Goal: Ask a question: Seek information or help from site administrators or community

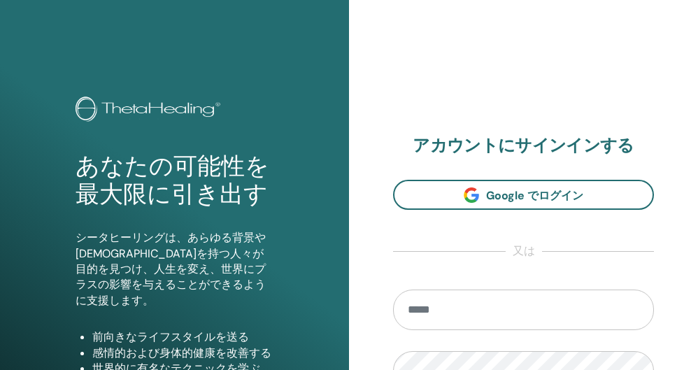
scroll to position [70, 0]
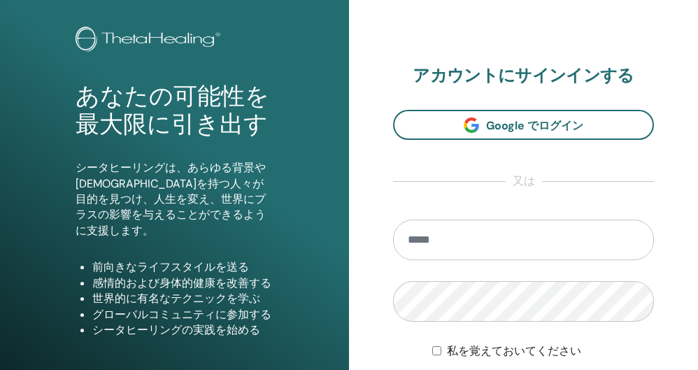
click at [459, 250] on input "email" at bounding box center [523, 239] width 261 height 41
type input "**********"
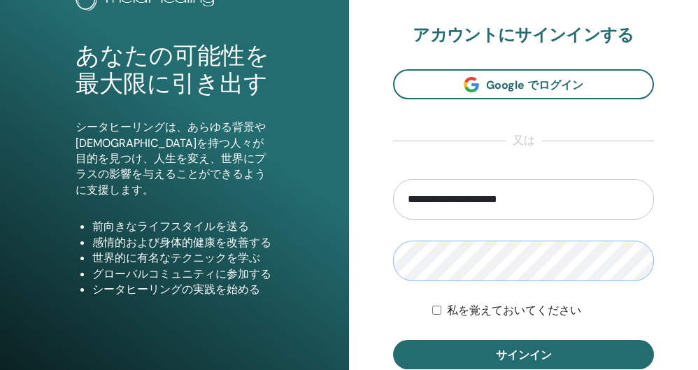
scroll to position [140, 0]
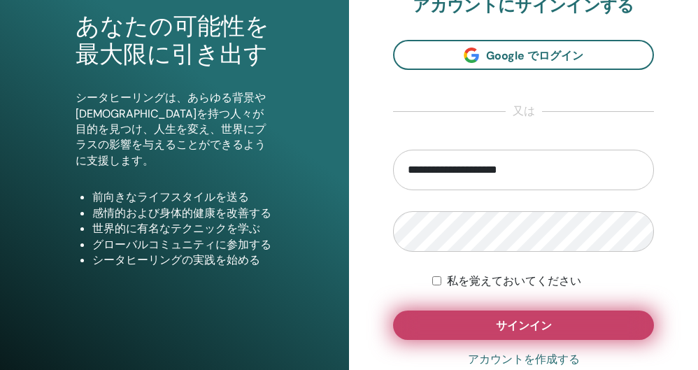
click at [450, 328] on button "サインイン" at bounding box center [523, 324] width 261 height 29
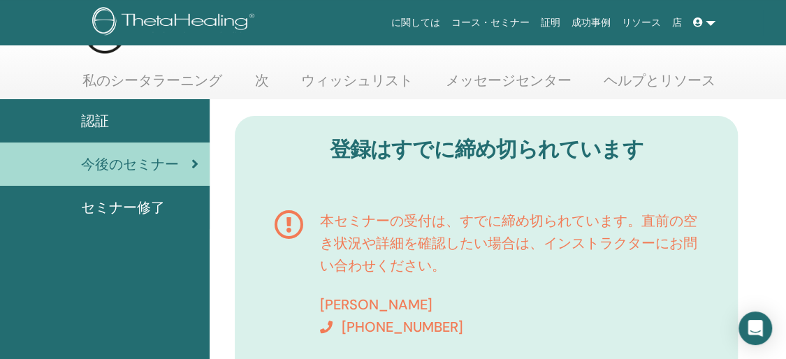
scroll to position [70, 0]
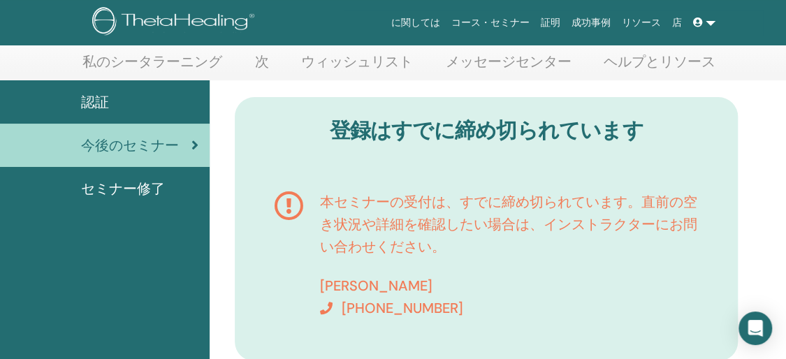
click at [124, 188] on span "セミナー修了" at bounding box center [123, 188] width 84 height 21
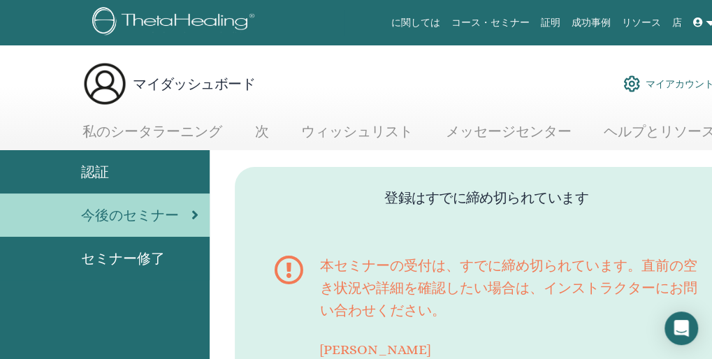
click at [102, 173] on span "認証" at bounding box center [95, 171] width 28 height 21
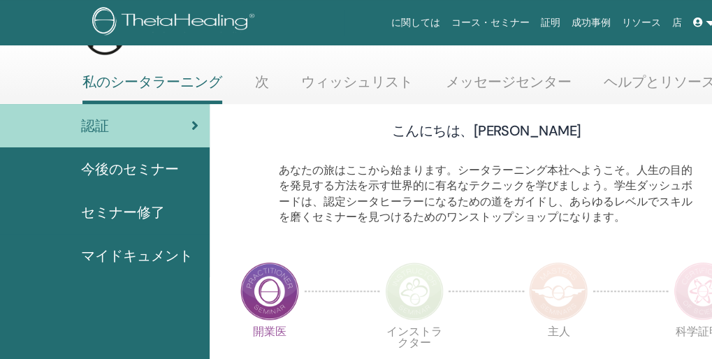
scroll to position [70, 0]
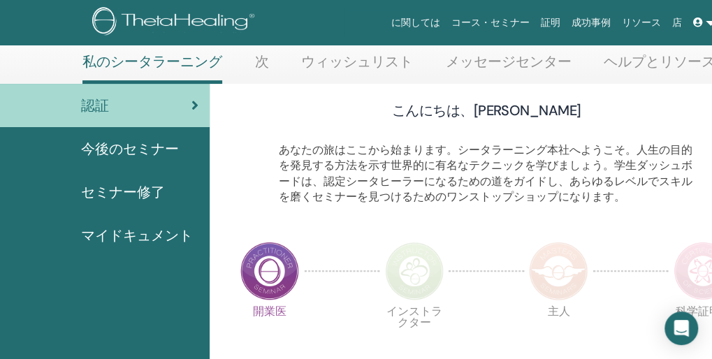
click at [147, 196] on span "セミナー修了" at bounding box center [123, 192] width 84 height 21
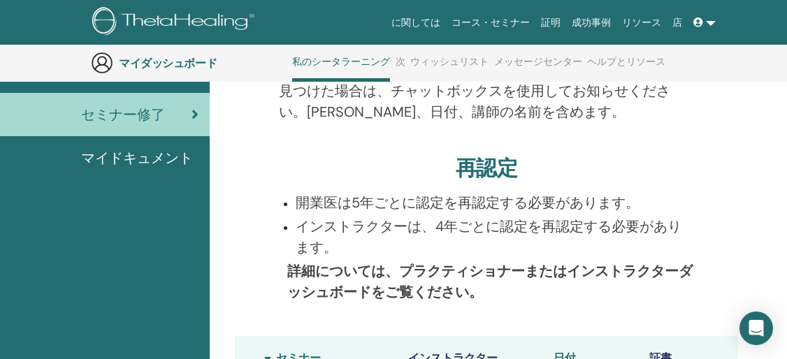
scroll to position [106, 0]
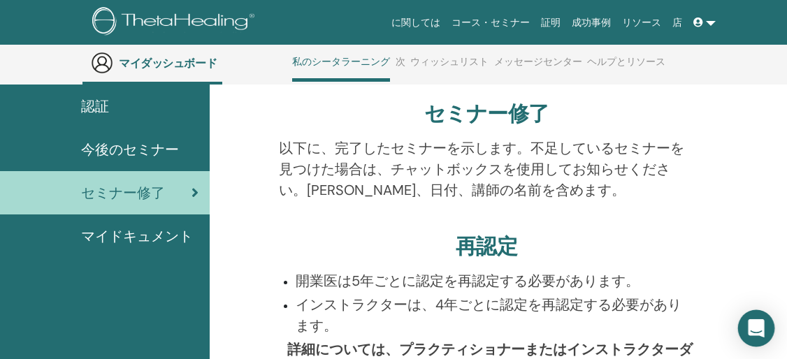
click at [712, 332] on icon "インターコムメッセンジャーを開く" at bounding box center [756, 328] width 18 height 18
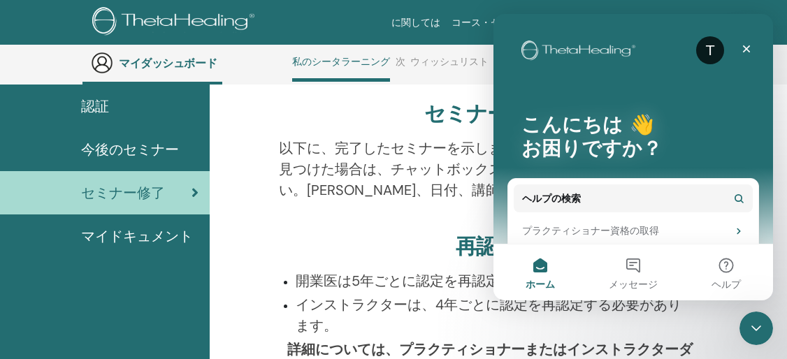
scroll to position [0, 0]
click at [631, 280] on span "メッセージ" at bounding box center [633, 285] width 49 height 10
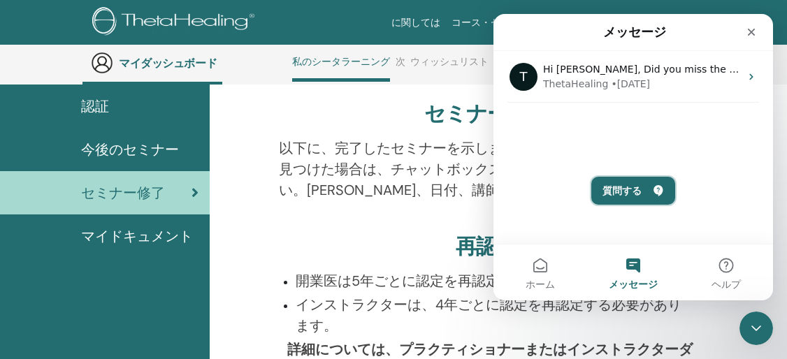
click at [623, 197] on button "質問する" at bounding box center [633, 191] width 84 height 28
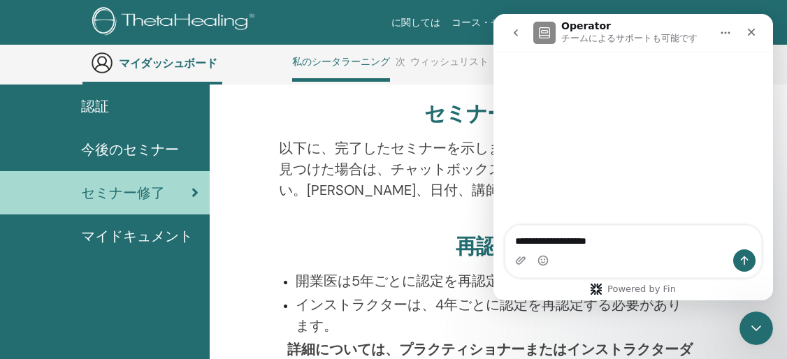
click at [611, 241] on textarea "**********" at bounding box center [633, 238] width 257 height 24
click at [689, 238] on textarea "**********" at bounding box center [633, 238] width 257 height 24
click at [516, 246] on textarea "**********" at bounding box center [633, 238] width 257 height 24
click at [570, 240] on textarea "**********" at bounding box center [633, 238] width 257 height 24
click at [712, 238] on textarea "**********" at bounding box center [633, 238] width 257 height 24
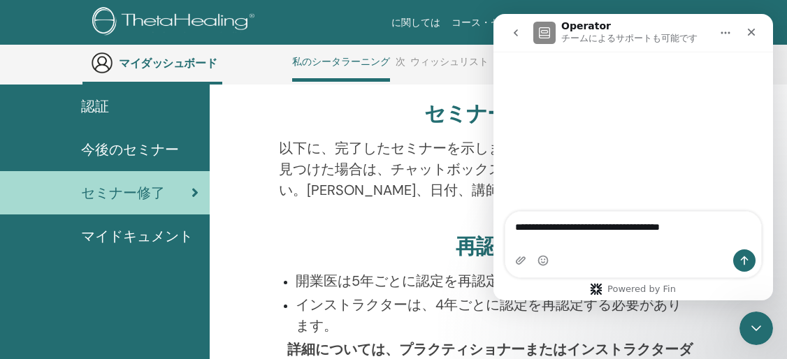
type textarea "**********"
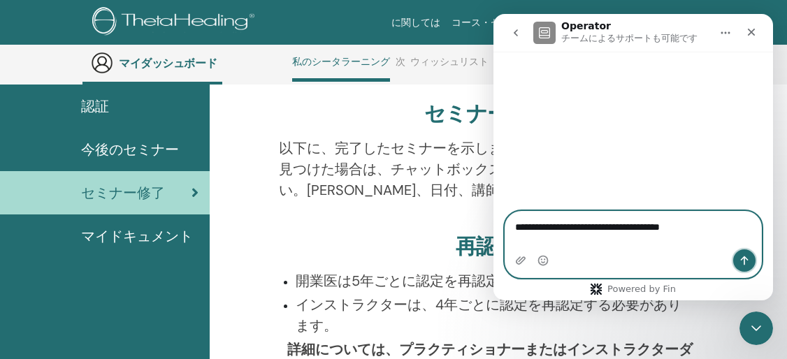
click at [712, 261] on icon "メッセージを送信…" at bounding box center [744, 260] width 11 height 11
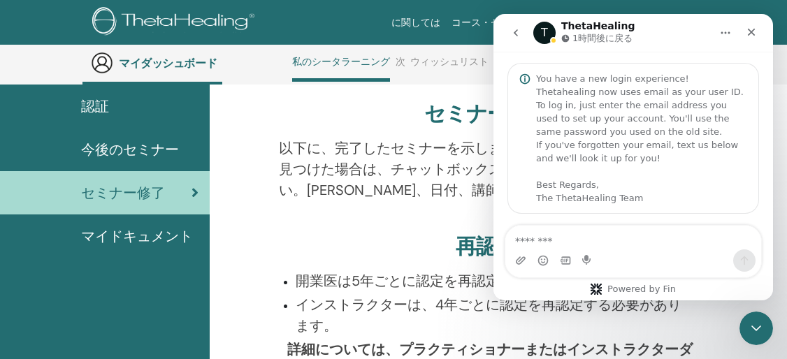
click at [136, 154] on span "今後のセミナー" at bounding box center [130, 149] width 98 height 21
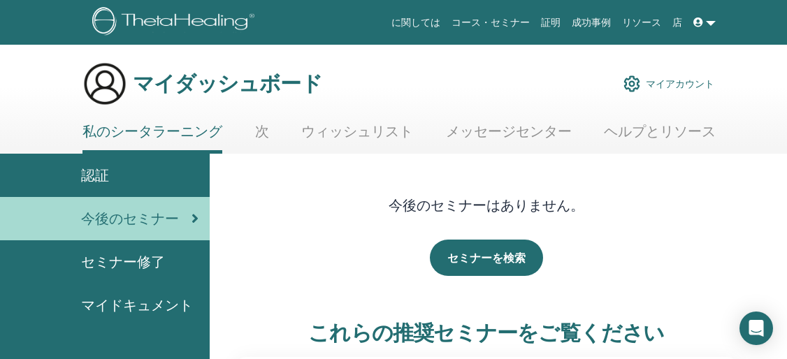
click at [135, 256] on span "セミナー修了" at bounding box center [123, 262] width 84 height 21
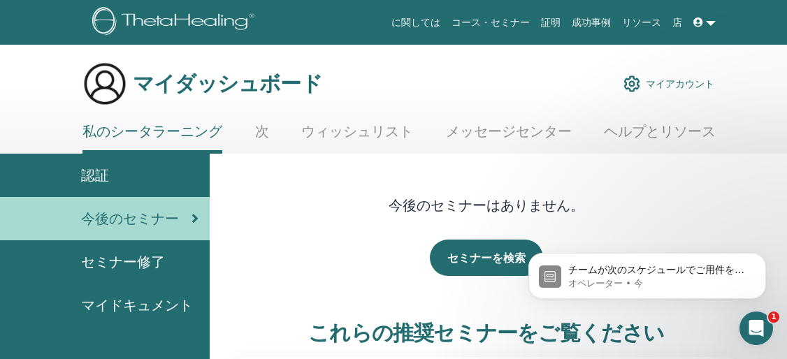
scroll to position [50, 0]
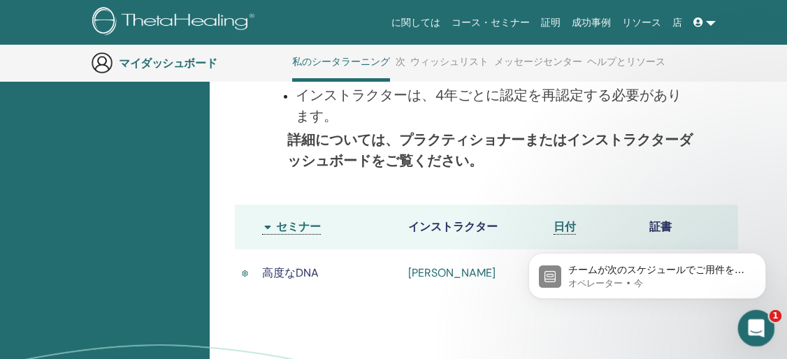
click at [753, 322] on icon "Intercom Messengerを開く" at bounding box center [754, 326] width 23 height 23
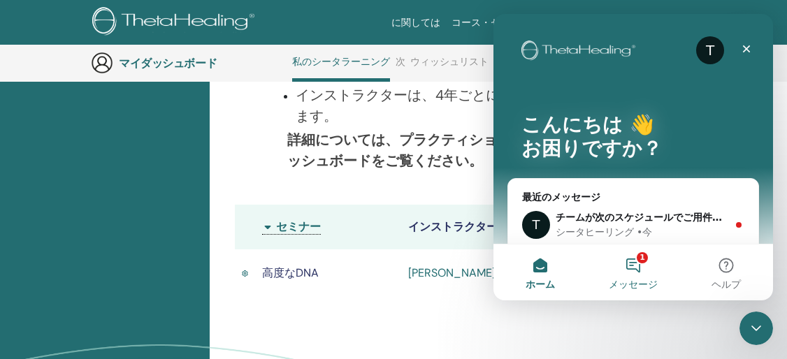
click at [633, 266] on button "1 メッセージ" at bounding box center [632, 273] width 93 height 56
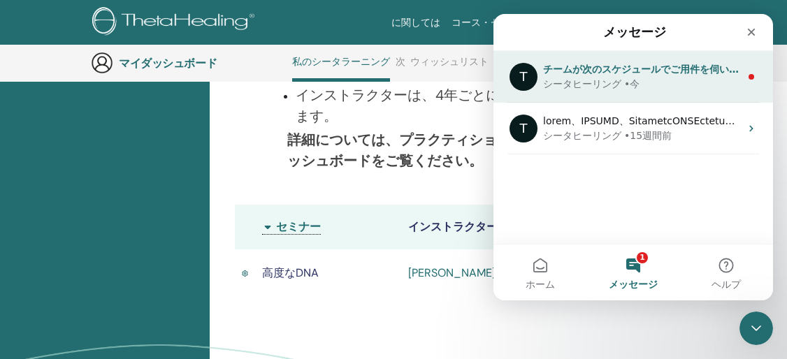
click at [689, 85] on div "シータヒーリング • 今" at bounding box center [641, 84] width 197 height 15
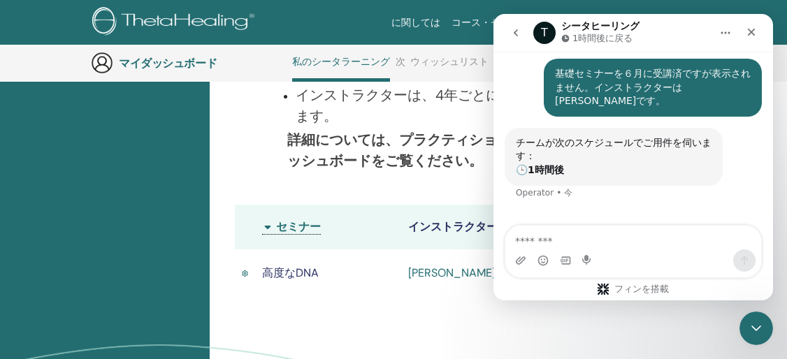
scroll to position [132, 0]
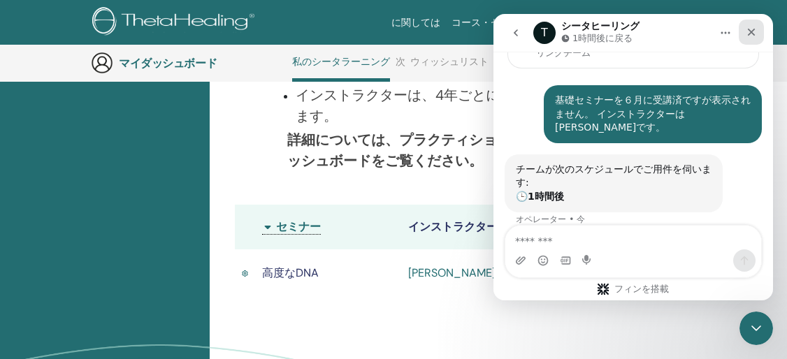
click at [753, 34] on icon "クローズ" at bounding box center [752, 33] width 8 height 8
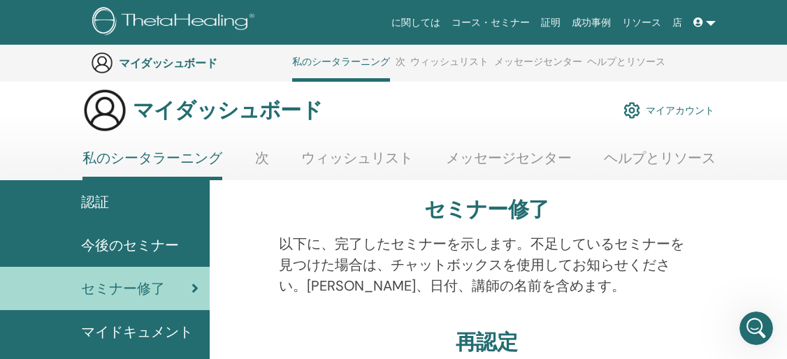
scroll to position [0, 0]
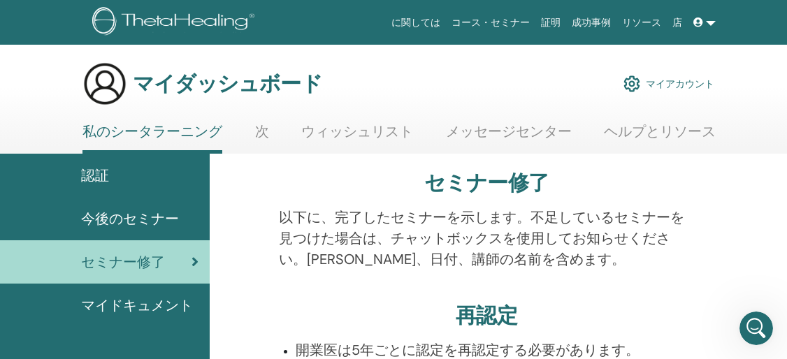
click at [118, 220] on span "今後のセミナー" at bounding box center [130, 218] width 98 height 21
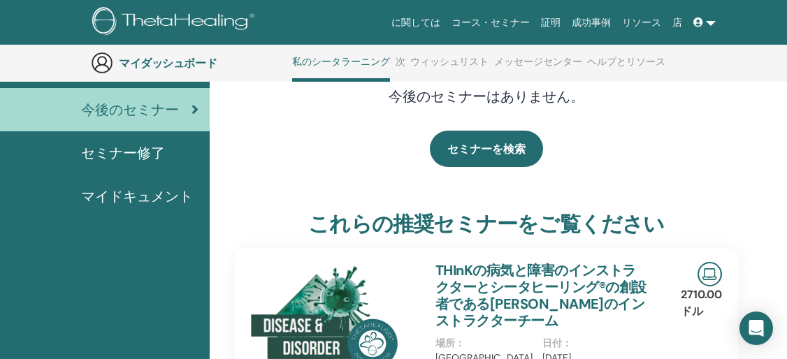
scroll to position [176, 0]
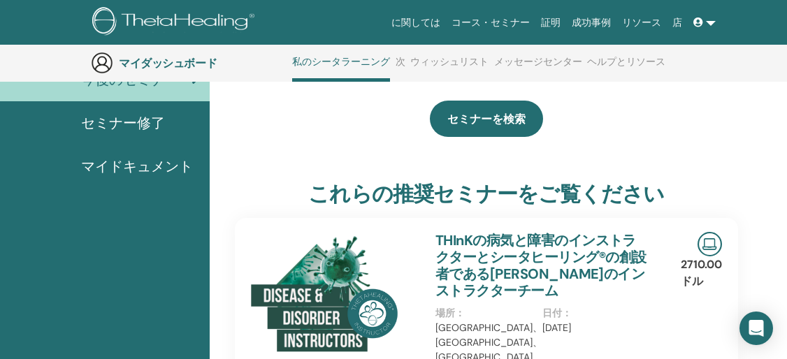
click at [138, 127] on span "セミナー修了" at bounding box center [123, 123] width 84 height 21
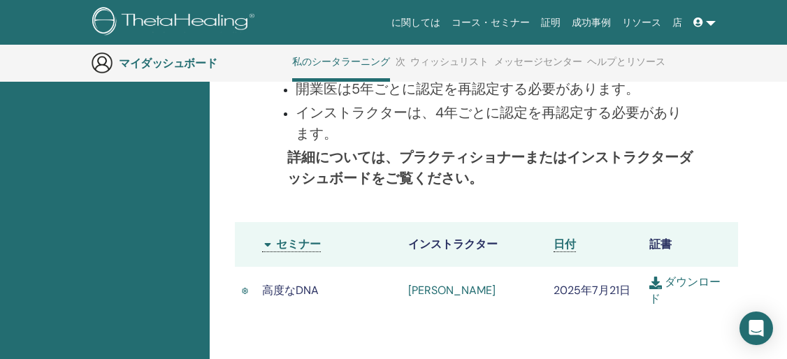
scroll to position [386, 0]
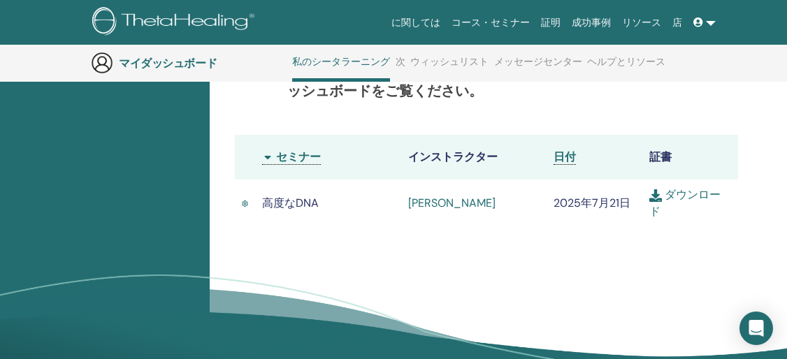
click at [711, 101] on div at bounding box center [726, 54] width 43 height 127
click at [755, 317] on div "インターコムメッセンジャーを開く" at bounding box center [756, 328] width 37 height 37
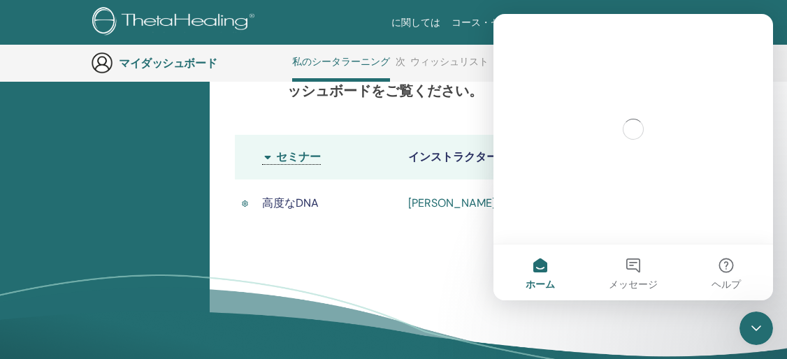
scroll to position [0, 0]
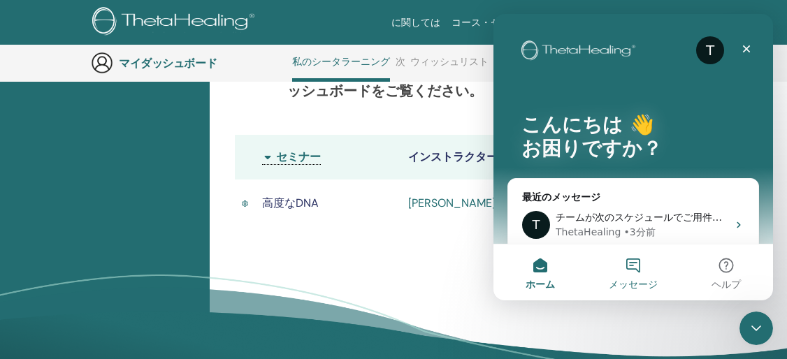
click at [631, 269] on button "メッセージ" at bounding box center [632, 273] width 93 height 56
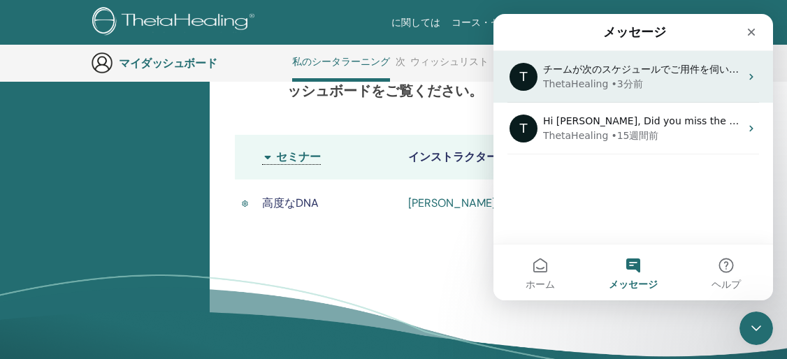
click at [746, 76] on icon "インターホンメッセンジャー" at bounding box center [751, 76] width 11 height 11
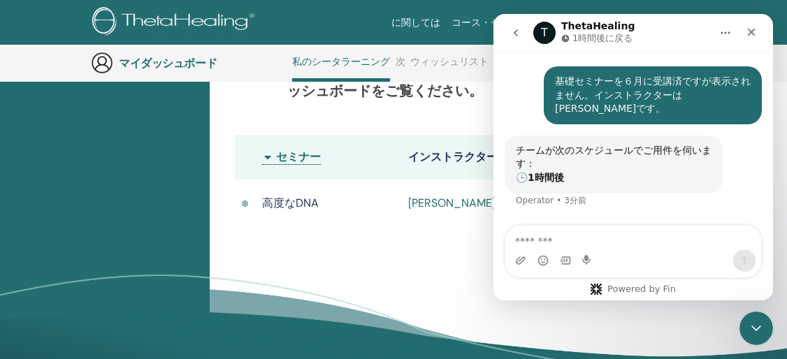
scroll to position [172, 0]
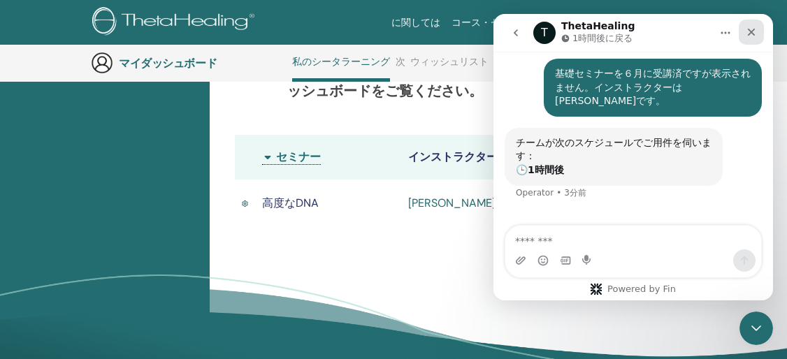
click at [753, 38] on div "クローズ" at bounding box center [751, 32] width 25 height 25
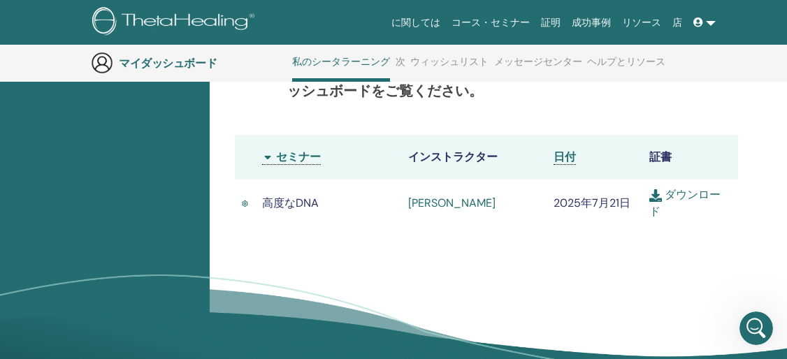
scroll to position [132, 0]
